Goal: Transaction & Acquisition: Book appointment/travel/reservation

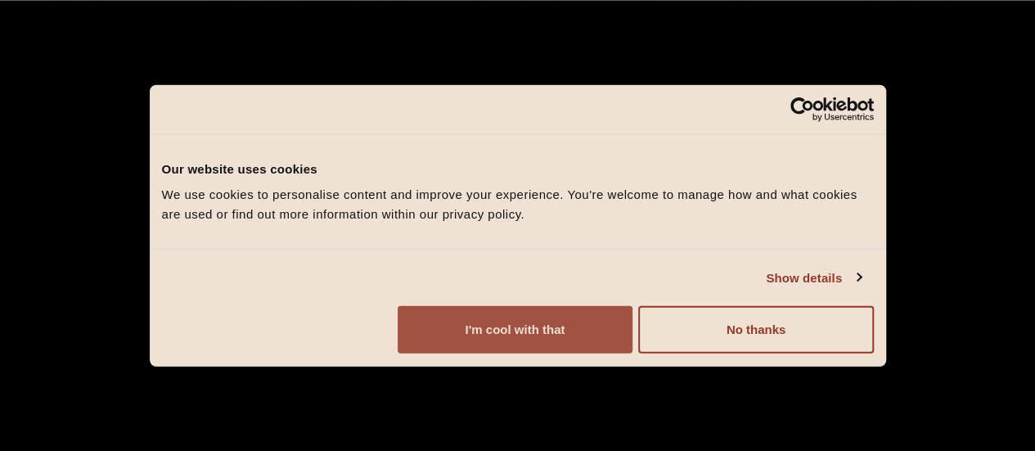
click at [632, 325] on button "I'm cool with that" at bounding box center [515, 329] width 235 height 47
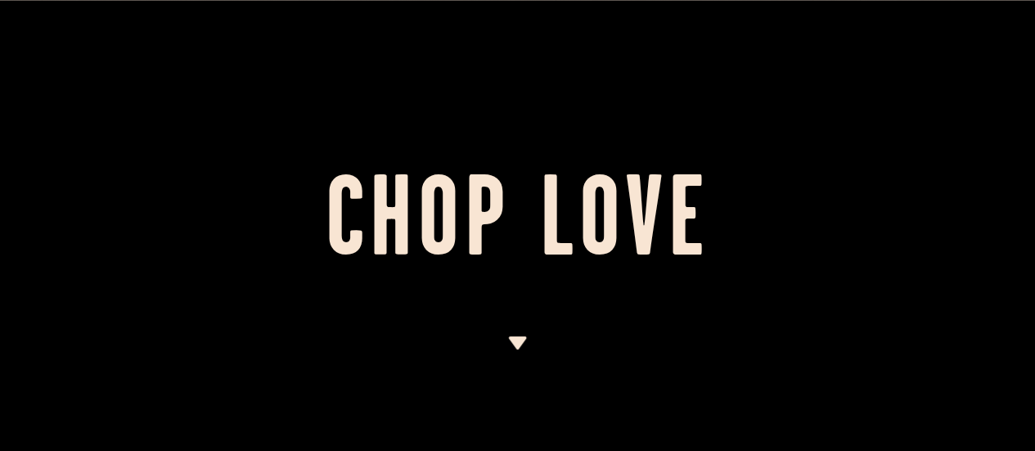
scroll to position [394, 0]
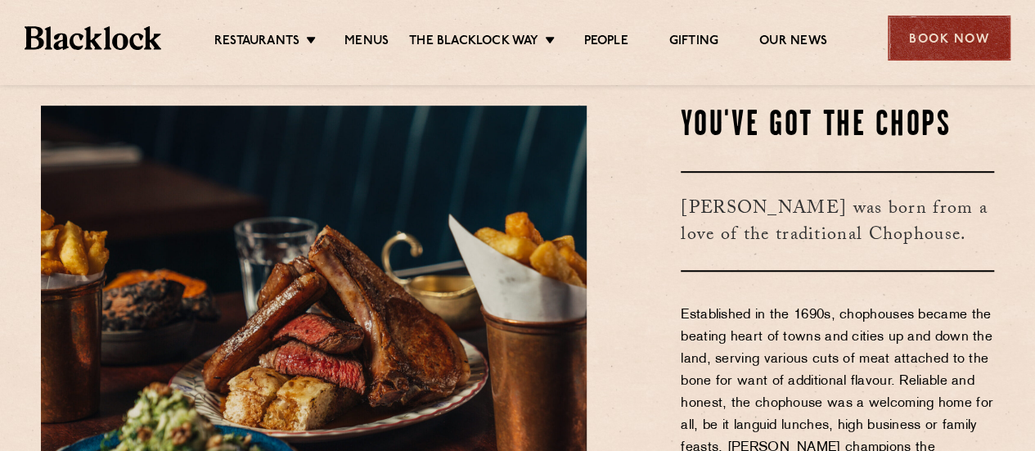
click at [911, 32] on div "Book Now" at bounding box center [949, 38] width 123 height 45
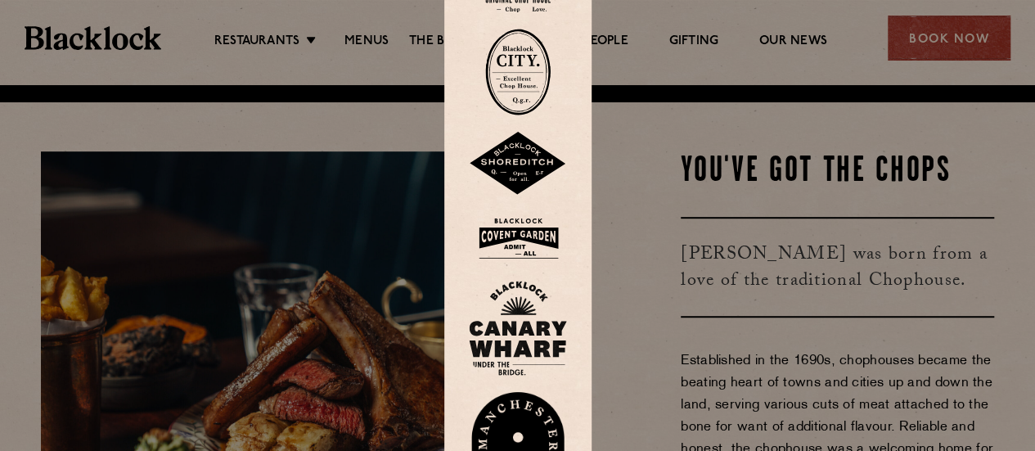
scroll to position [360, 0]
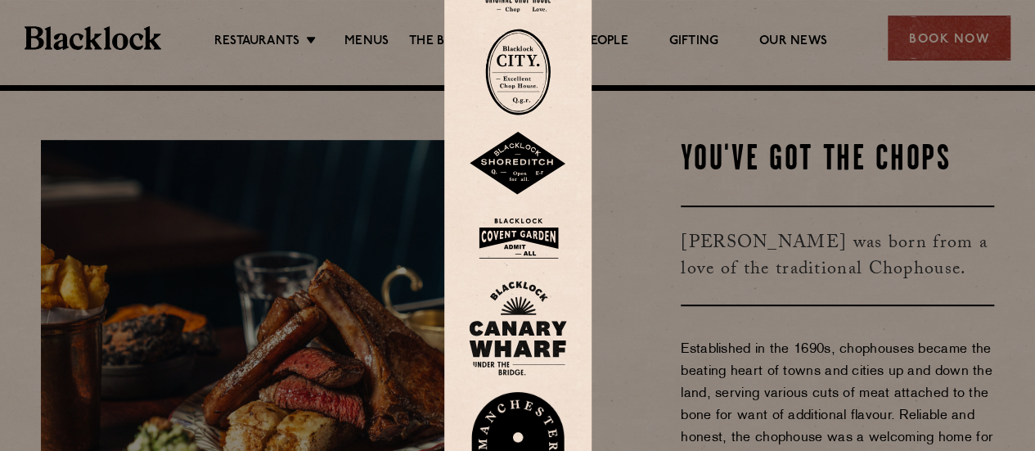
click at [522, 241] on img at bounding box center [518, 238] width 98 height 53
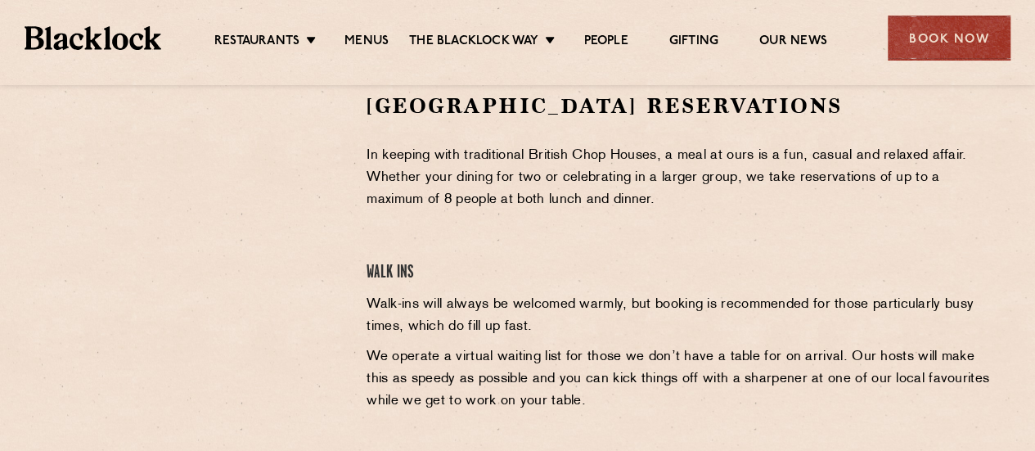
scroll to position [548, 0]
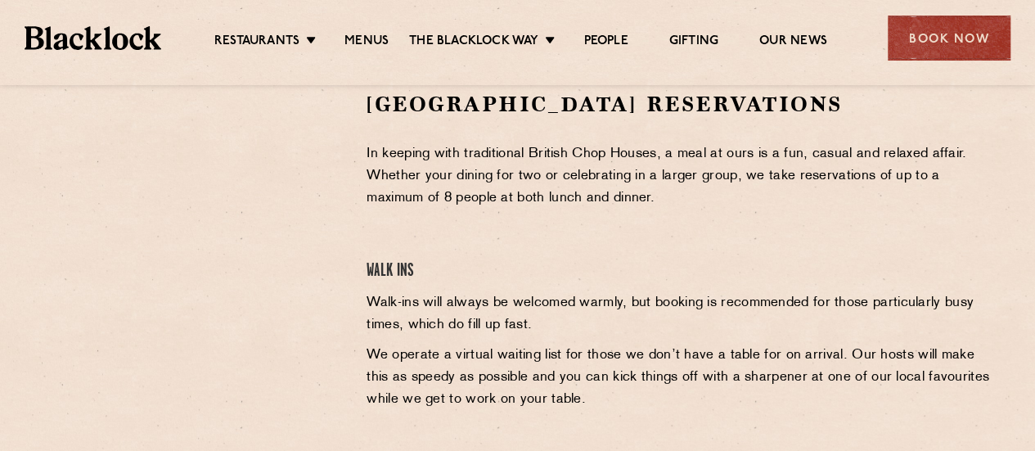
click at [1033, 204] on section "Covent Garden Reservations In keeping with traditional British Chop Houses, a m…" at bounding box center [517, 333] width 1035 height 585
